Goal: Task Accomplishment & Management: Manage account settings

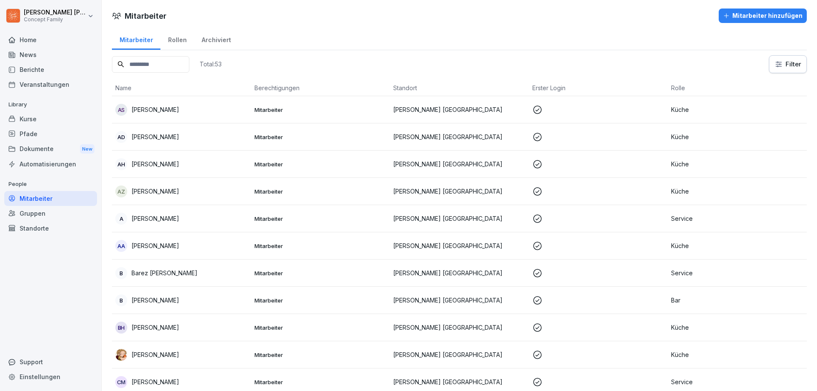
click at [42, 147] on div "Dokumente New" at bounding box center [50, 149] width 93 height 16
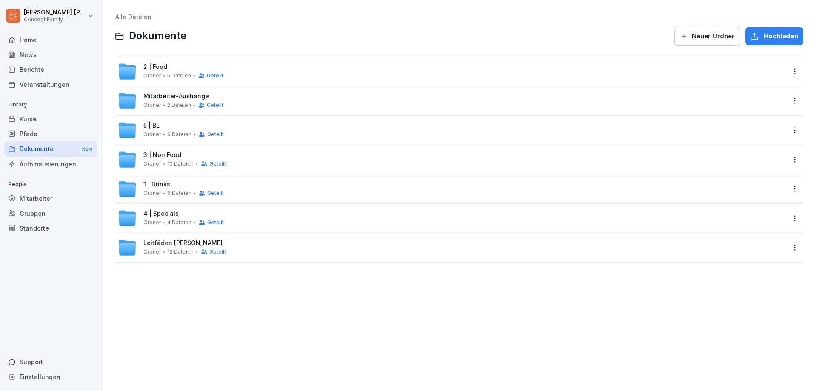
click at [179, 182] on div "1 | Drinks Ordner 6 Dateien Geteilt" at bounding box center [183, 189] width 80 height 16
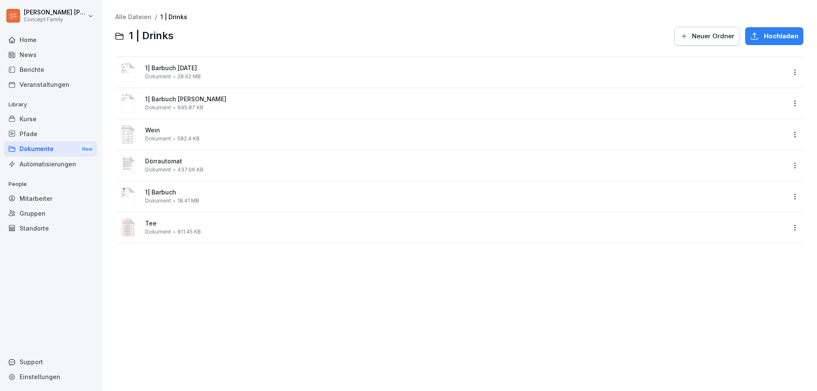
click at [790, 135] on html "[PERSON_NAME] Concept Family Home News Berichte Veranstaltungen Library Kurse P…" at bounding box center [408, 195] width 817 height 391
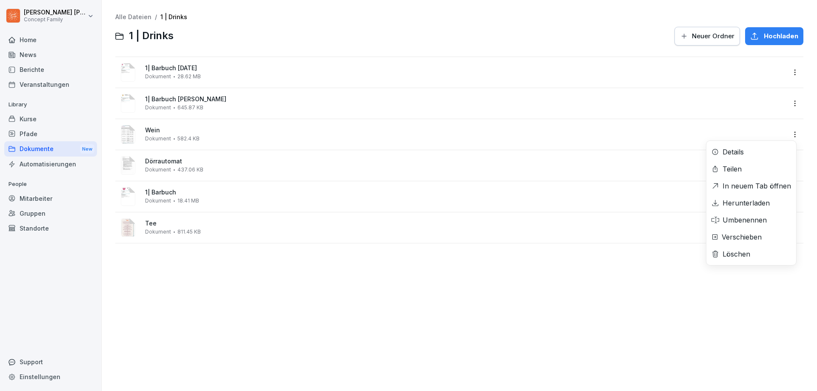
click at [748, 253] on div "Löschen" at bounding box center [737, 254] width 28 height 10
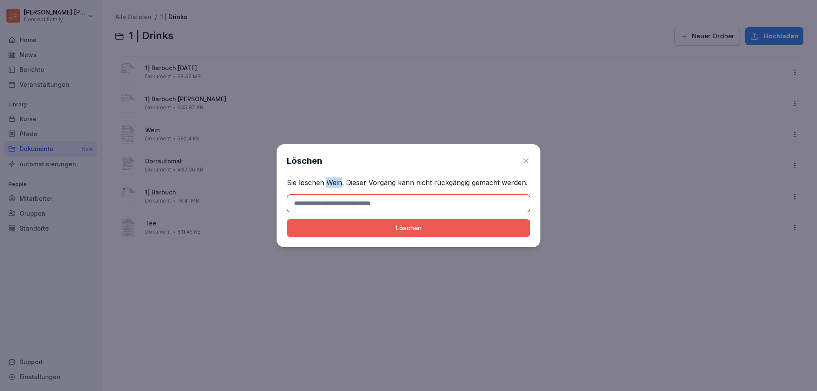
drag, startPoint x: 326, startPoint y: 182, endPoint x: 341, endPoint y: 184, distance: 15.5
click at [341, 184] on p "Sie löschen Wein. Dieser Vorgang kann nicht rückgängig gemacht werden." at bounding box center [408, 182] width 243 height 10
copy p "Wein"
click at [322, 202] on input at bounding box center [408, 203] width 243 height 18
paste input "****"
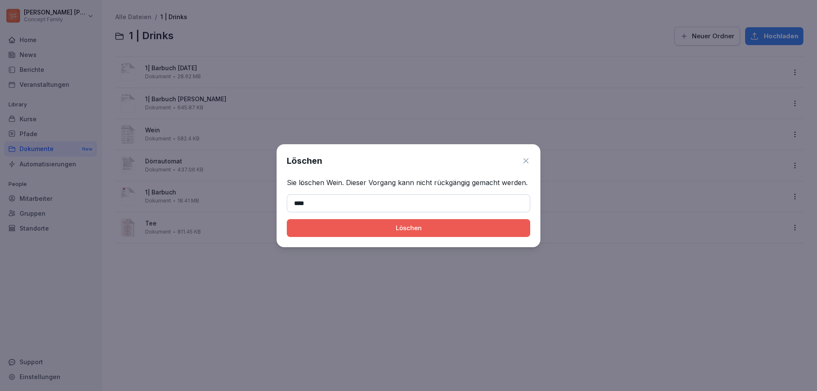
type input "****"
click at [395, 229] on div "Löschen" at bounding box center [409, 227] width 230 height 9
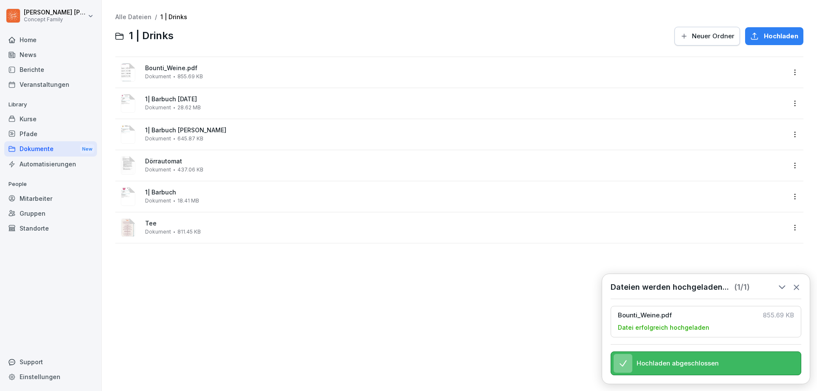
click at [791, 72] on html "[PERSON_NAME] Concept Family Home News Berichte Veranstaltungen Library Kurse P…" at bounding box center [408, 195] width 817 height 391
click at [750, 155] on div "Umbenennen" at bounding box center [745, 158] width 44 height 10
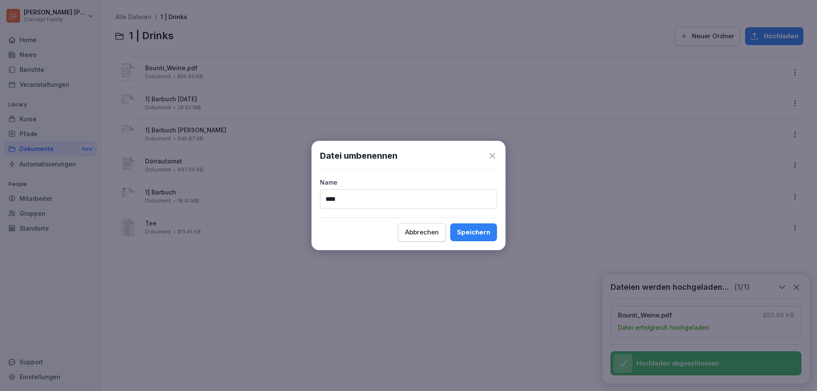
type input "****"
click at [476, 233] on div "Speichern" at bounding box center [473, 232] width 33 height 9
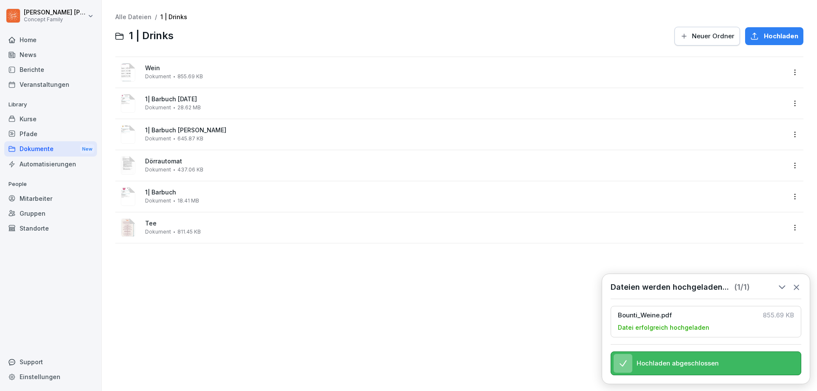
click at [799, 283] on icon at bounding box center [796, 287] width 9 height 9
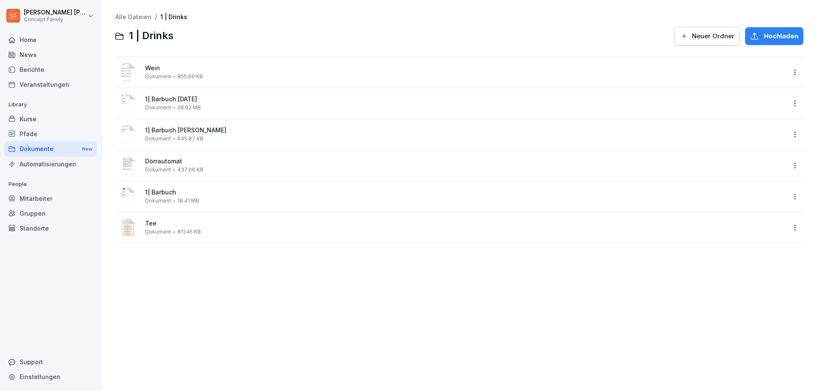
click at [798, 72] on div "Alle Dateien / 1 | Drinks 1 | Drinks Neuer Ordner Hochladen Wein Dokument 855.6…" at bounding box center [459, 195] width 703 height 378
click at [791, 73] on html "[PERSON_NAME] Concept Family Home News Berichte Veranstaltungen Library Kurse P…" at bounding box center [408, 195] width 817 height 391
click at [749, 193] on div "Löschen" at bounding box center [737, 192] width 28 height 10
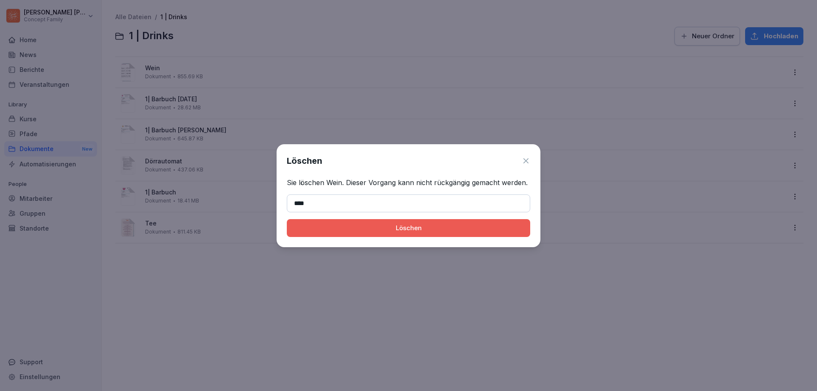
type input "****"
click at [407, 227] on div "Löschen" at bounding box center [409, 227] width 230 height 9
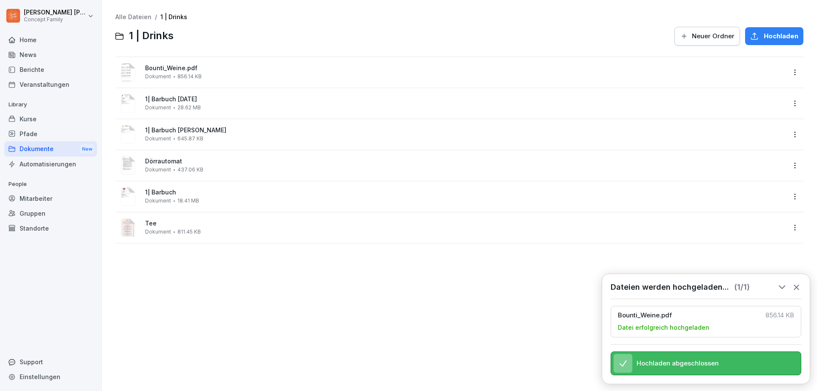
click at [788, 71] on html "[PERSON_NAME] Concept Family Home News Berichte Veranstaltungen Library Kurse P…" at bounding box center [408, 195] width 817 height 391
click at [750, 155] on div "Umbenennen" at bounding box center [745, 158] width 44 height 10
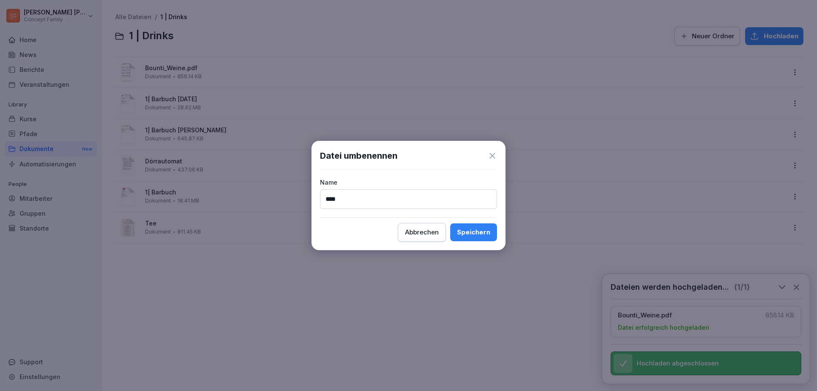
type input "****"
click at [468, 229] on div "Speichern" at bounding box center [473, 232] width 33 height 9
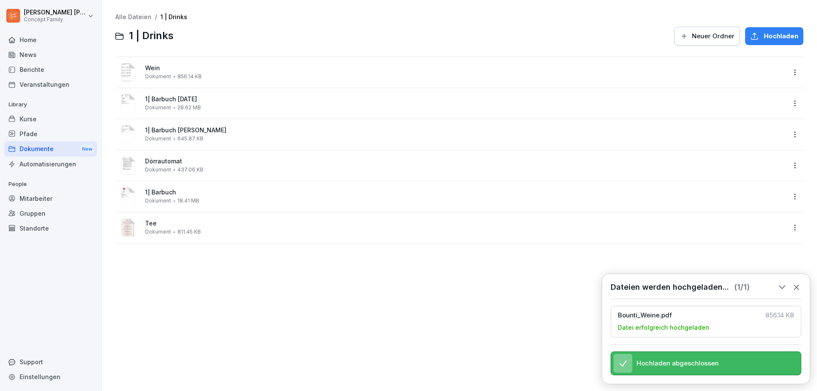
click at [794, 283] on icon at bounding box center [796, 287] width 9 height 9
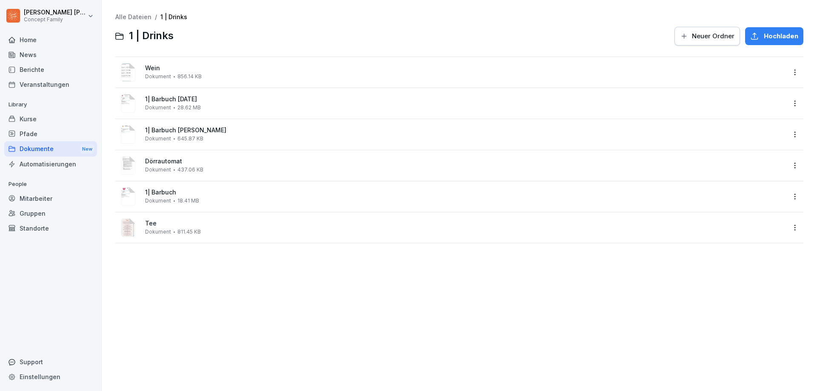
click at [42, 148] on div "Dokumente New" at bounding box center [50, 149] width 93 height 16
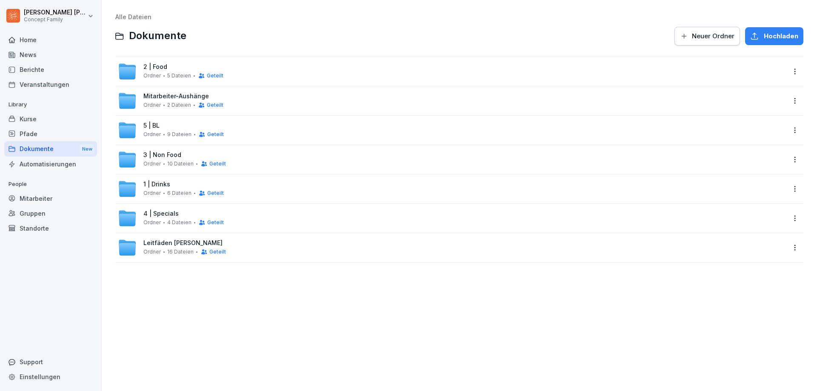
click at [166, 157] on span "3 | Non Food" at bounding box center [162, 155] width 38 height 7
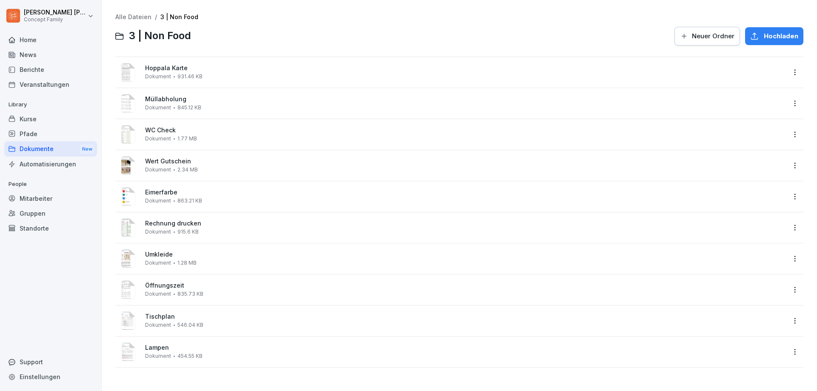
click at [785, 292] on html "[PERSON_NAME] Concept Family Home News Berichte Veranstaltungen Library Kurse P…" at bounding box center [408, 195] width 817 height 391
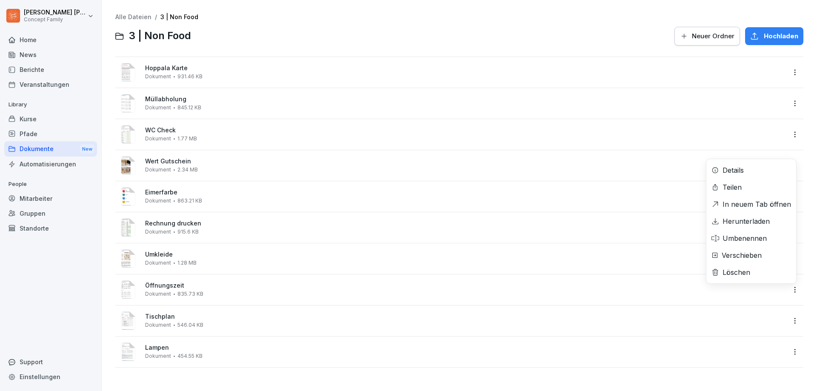
click at [743, 270] on div "Löschen" at bounding box center [737, 272] width 28 height 10
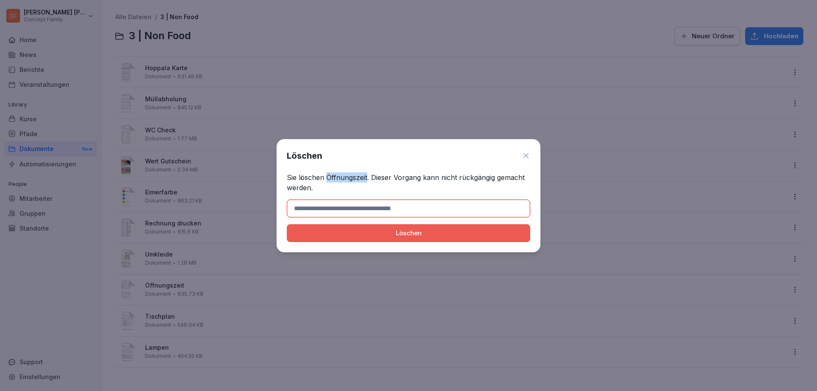
drag, startPoint x: 327, startPoint y: 177, endPoint x: 366, endPoint y: 176, distance: 39.6
click at [366, 176] on p "Sie löschen Öffnungszeit. Dieser Vorgang kann nicht rückgängig gemacht werden." at bounding box center [408, 182] width 243 height 20
copy p "Öffnungszeit"
click at [363, 210] on input at bounding box center [408, 209] width 243 height 18
paste input "**********"
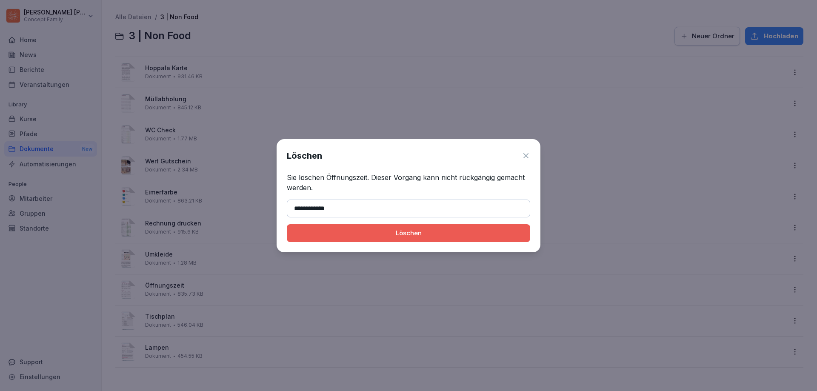
type input "**********"
click at [426, 234] on div "Löschen" at bounding box center [409, 233] width 230 height 9
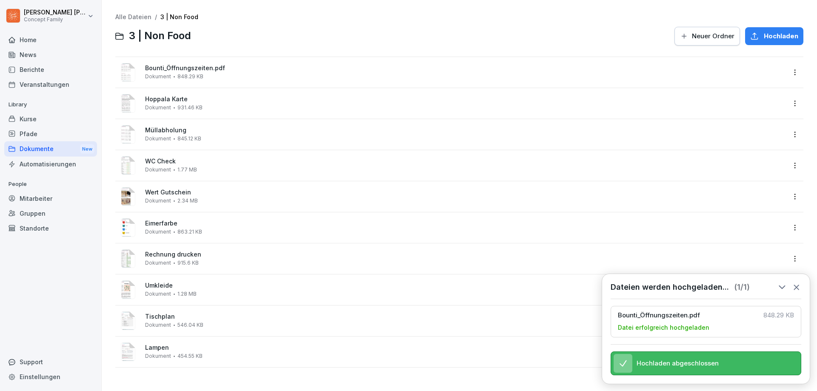
click at [789, 74] on html "[PERSON_NAME] Concept Family Home News Berichte Veranstaltungen Library Kurse P…" at bounding box center [408, 195] width 817 height 391
click at [749, 160] on div "Umbenennen" at bounding box center [745, 158] width 44 height 10
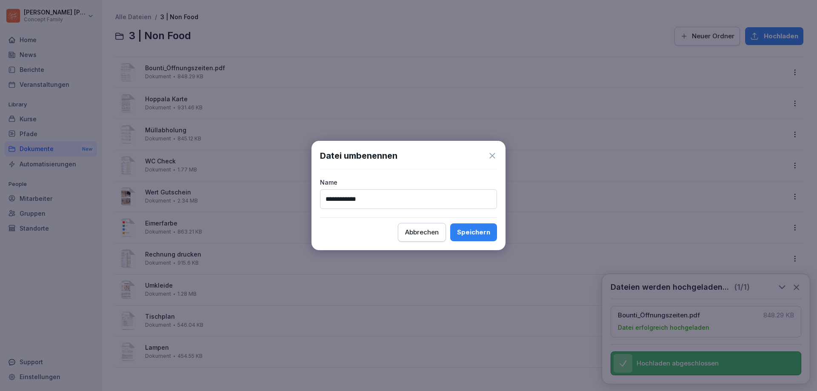
type input "**********"
click at [475, 232] on div "Speichern" at bounding box center [473, 232] width 33 height 9
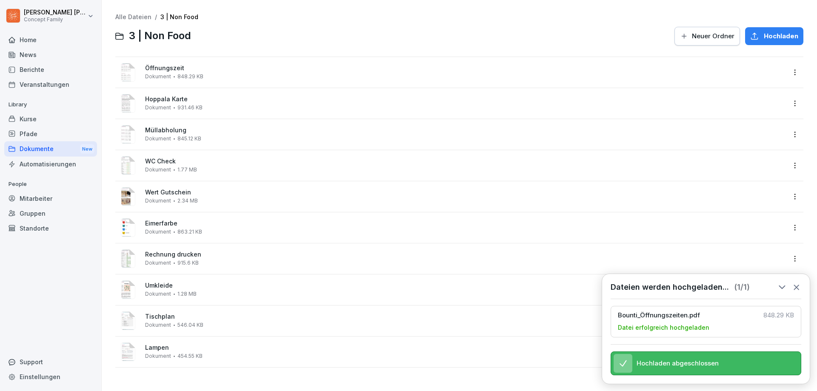
click at [798, 285] on icon at bounding box center [796, 287] width 5 height 5
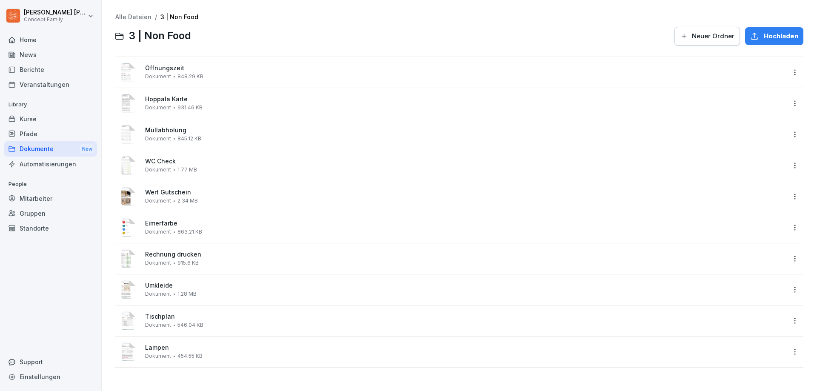
click at [786, 257] on html "[PERSON_NAME] Concept Family Home News Berichte Veranstaltungen Library Kurse P…" at bounding box center [408, 195] width 817 height 391
click at [757, 342] on div "Umbenennen" at bounding box center [745, 344] width 44 height 10
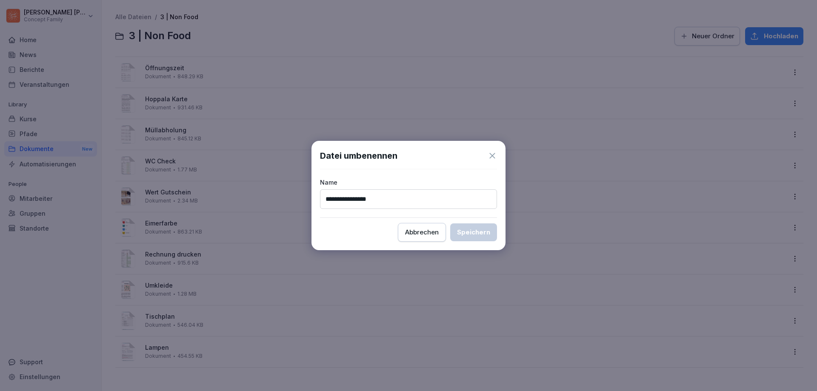
click at [417, 237] on button "Abbrechen" at bounding box center [422, 232] width 48 height 19
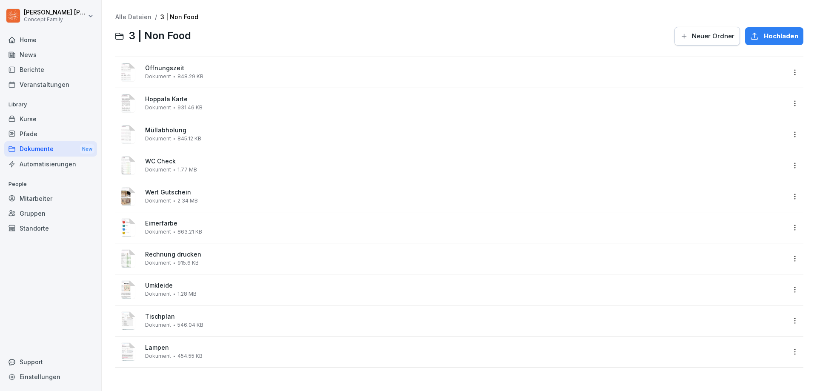
click at [790, 261] on html "[PERSON_NAME] Concept Family Home News Berichte Veranstaltungen Library Kurse P…" at bounding box center [408, 195] width 817 height 391
click at [741, 377] on div "Löschen" at bounding box center [737, 378] width 28 height 10
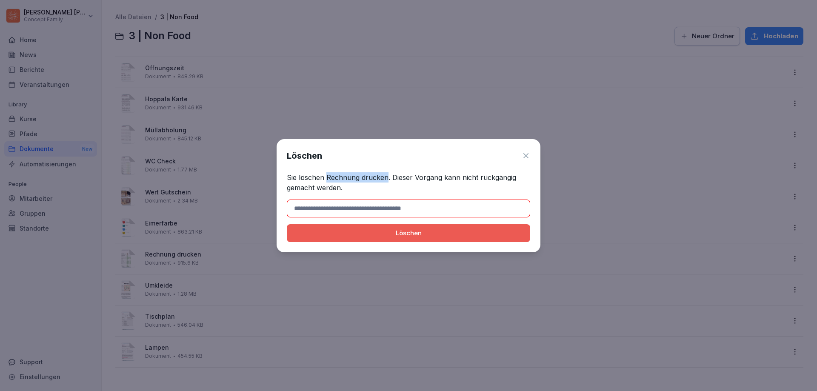
drag, startPoint x: 326, startPoint y: 174, endPoint x: 387, endPoint y: 179, distance: 61.1
click at [387, 179] on p "Sie löschen Rechnung drucken. Dieser Vorgang kann nicht rückgängig gemacht werd…" at bounding box center [408, 182] width 243 height 20
copy p "Rechnung drucken"
click at [381, 204] on input at bounding box center [408, 209] width 243 height 18
paste input "**********"
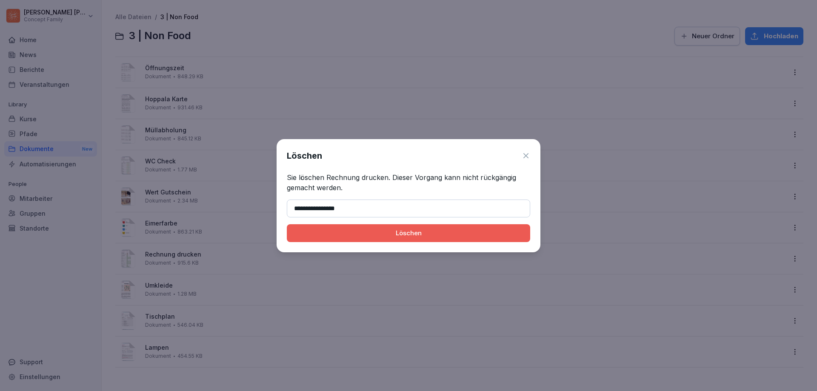
type input "**********"
click at [429, 236] on div "Löschen" at bounding box center [409, 233] width 230 height 9
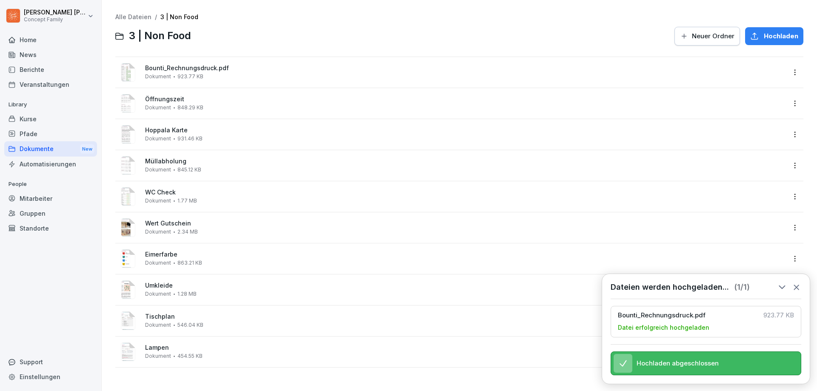
click at [785, 72] on html "[PERSON_NAME] Concept Family Home News Berichte Veranstaltungen Library Kurse P…" at bounding box center [408, 195] width 817 height 391
click at [756, 158] on div "Umbenennen" at bounding box center [745, 158] width 44 height 10
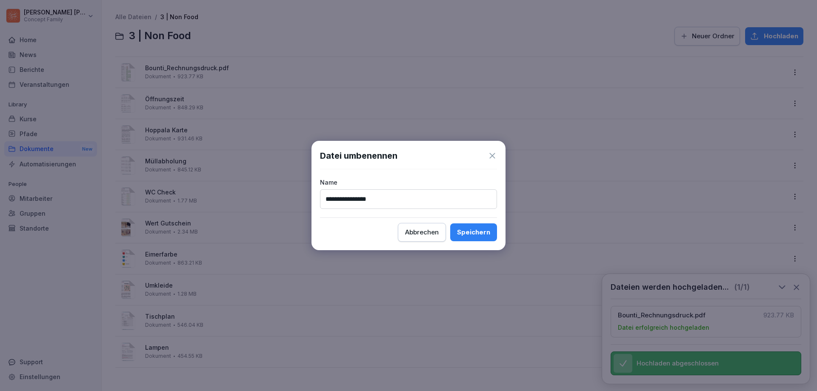
type input "**********"
click at [473, 224] on button "Speichern" at bounding box center [473, 232] width 47 height 18
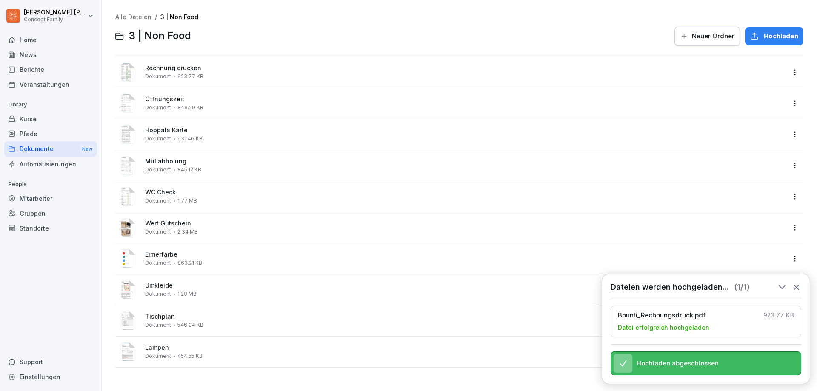
click at [791, 228] on html "[PERSON_NAME] Concept Family Home News Berichte Veranstaltungen Library Kurse P…" at bounding box center [408, 195] width 817 height 391
click at [797, 280] on html "[PERSON_NAME] Concept Family Home News Berichte Veranstaltungen Library Kurse P…" at bounding box center [408, 195] width 817 height 391
click at [798, 285] on icon at bounding box center [796, 287] width 5 height 5
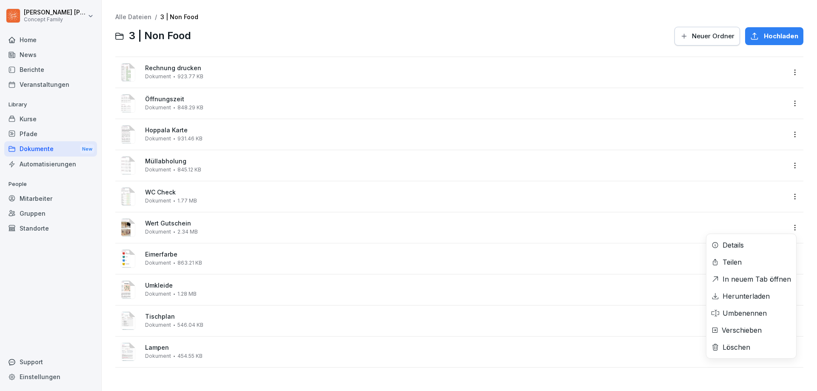
click at [787, 226] on html "[PERSON_NAME] Concept Family Home News Berichte Veranstaltungen Library Kurse P…" at bounding box center [408, 195] width 817 height 391
click at [738, 346] on div "Löschen" at bounding box center [737, 347] width 28 height 10
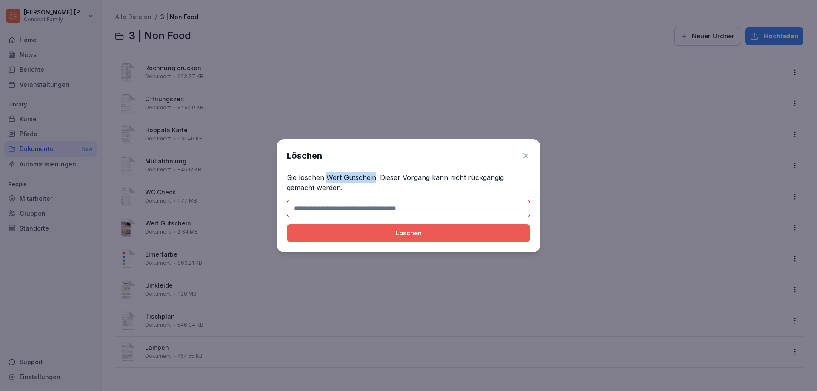
drag, startPoint x: 327, startPoint y: 177, endPoint x: 374, endPoint y: 179, distance: 46.5
click at [374, 179] on p "Sie löschen Wert Gutschein. Dieser Vorgang kann nicht rückgängig gemacht werden." at bounding box center [408, 182] width 243 height 20
copy p "Wert Gutschein"
click at [375, 208] on input at bounding box center [408, 209] width 243 height 18
paste input "**********"
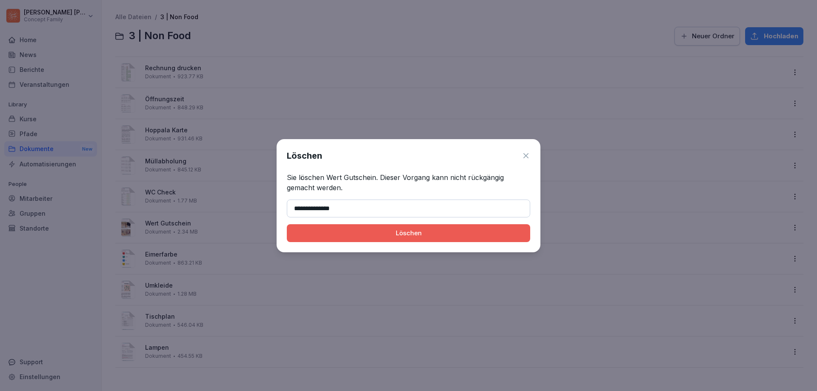
type input "**********"
click at [436, 233] on div "Löschen" at bounding box center [409, 233] width 230 height 9
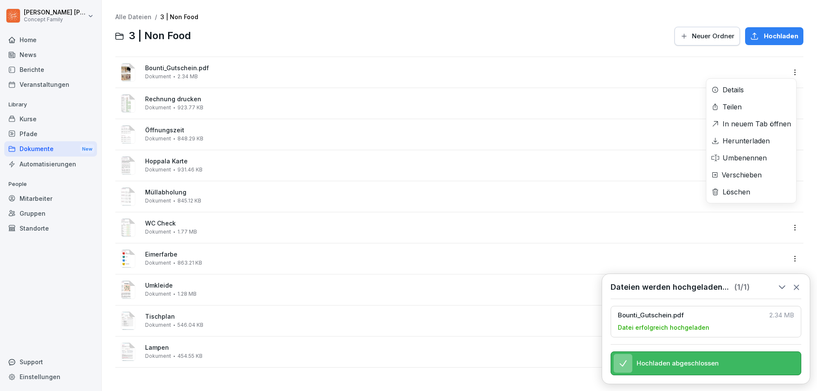
click at [786, 73] on html "[PERSON_NAME] Concept Family Home News Berichte Veranstaltungen Library Kurse P…" at bounding box center [408, 195] width 817 height 391
click at [749, 162] on div "Umbenennen" at bounding box center [745, 158] width 44 height 10
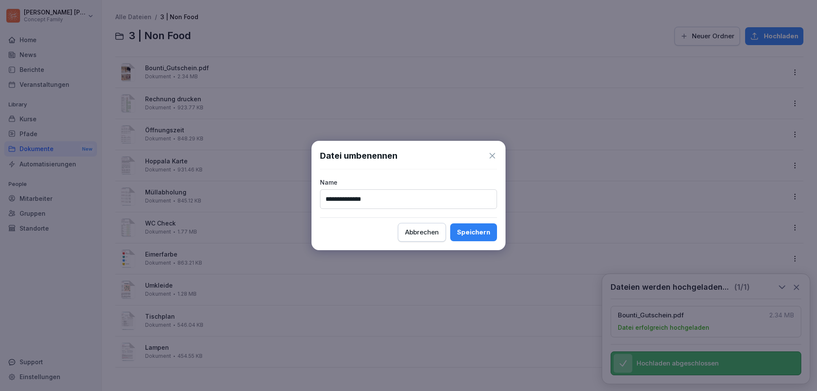
type input "**********"
click at [475, 233] on div "Speichern" at bounding box center [473, 232] width 33 height 9
